Goal: Task Accomplishment & Management: Manage account settings

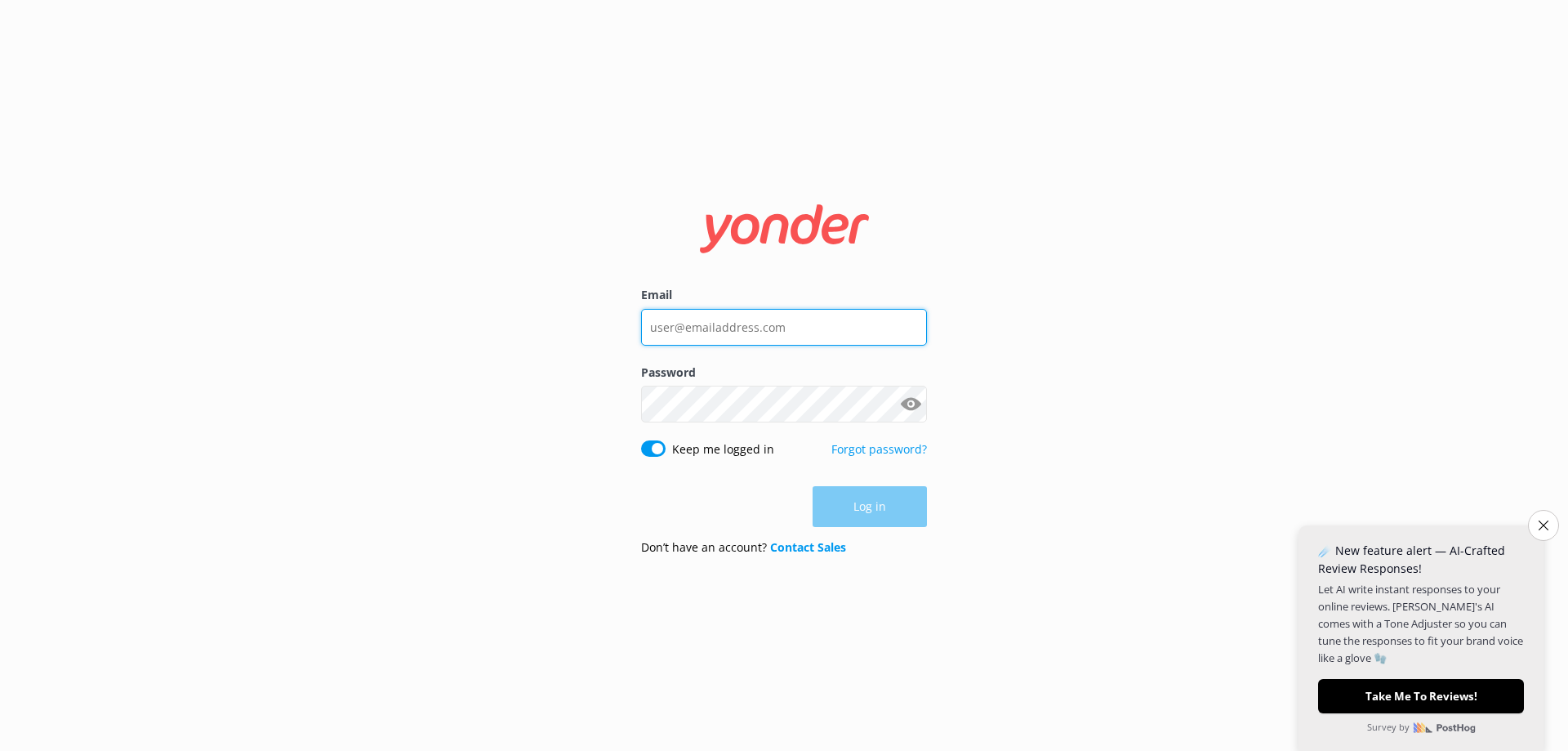
type input "[EMAIL_ADDRESS][DOMAIN_NAME]"
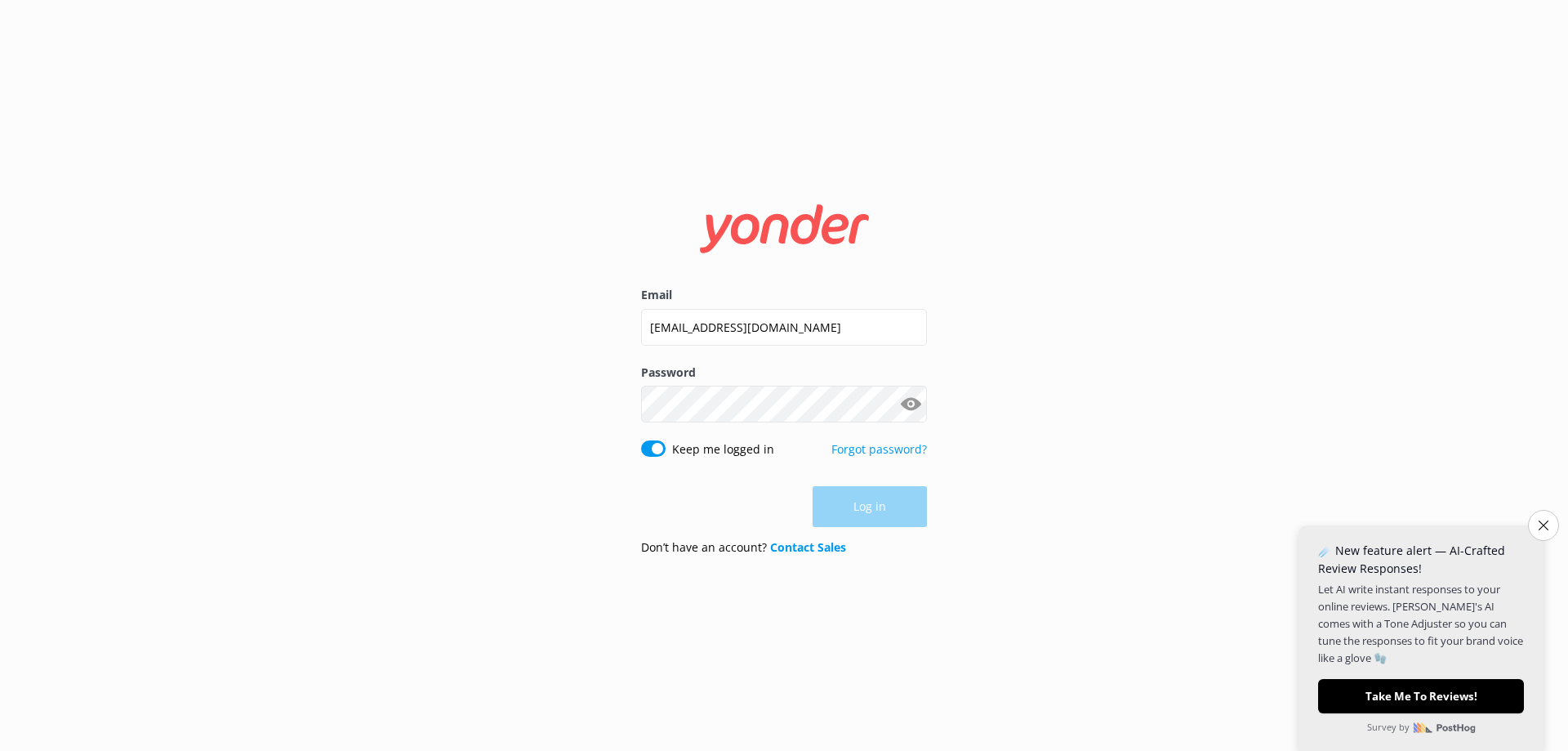
drag, startPoint x: 899, startPoint y: 514, endPoint x: 871, endPoint y: 511, distance: 28.2
click at [899, 514] on div "Log in" at bounding box center [784, 506] width 286 height 41
click at [869, 509] on button "Log in" at bounding box center [870, 507] width 115 height 41
